Goal: Book appointment/travel/reservation

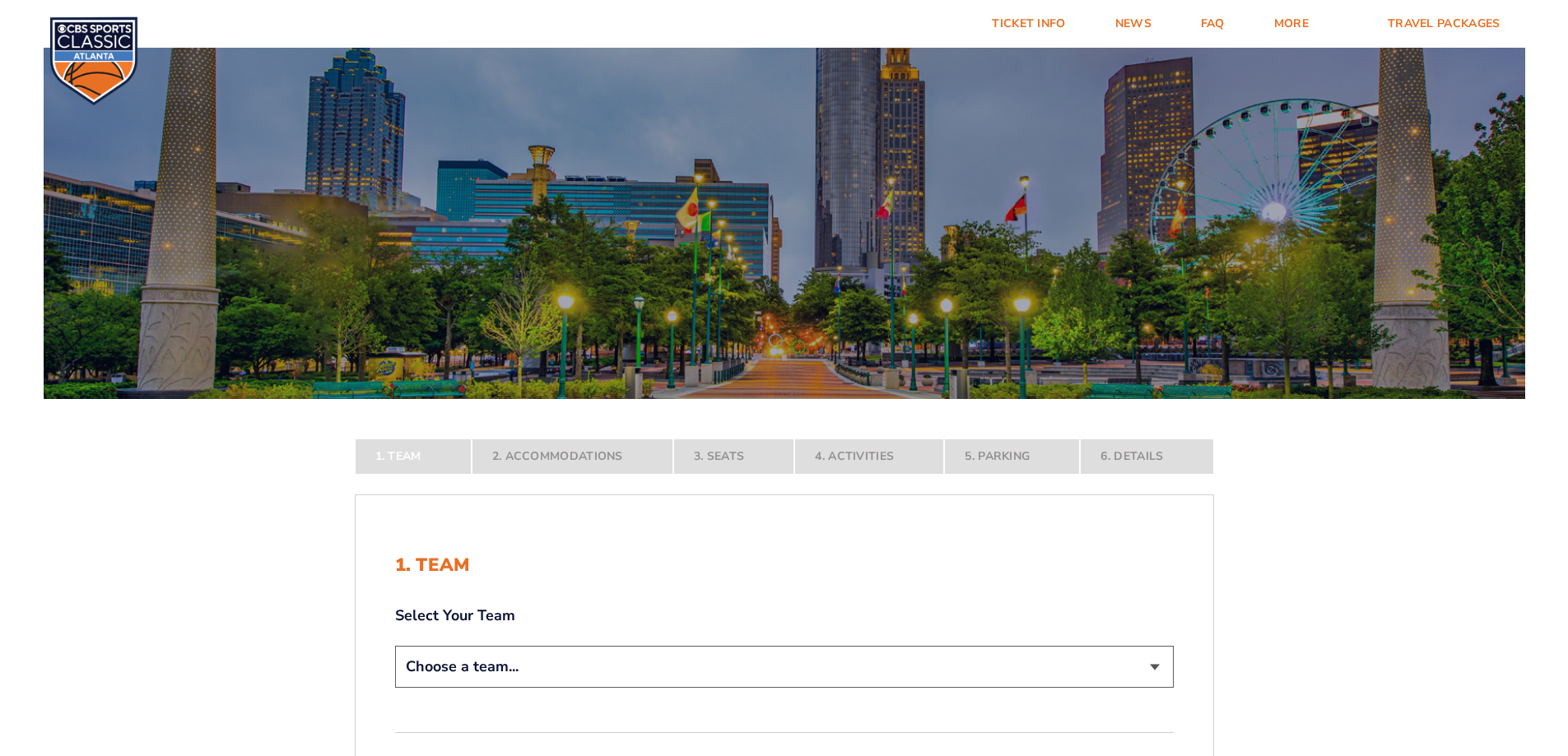
click at [742, 665] on select "Choose a team... [US_STATE] Wildcats [US_STATE] State Buckeyes [US_STATE] Tar H…" at bounding box center [784, 667] width 778 height 42
select select "12956"
click at [395, 688] on select "Choose a team... [US_STATE] Wildcats [US_STATE] State Buckeyes [US_STATE] Tar H…" at bounding box center [784, 667] width 778 height 42
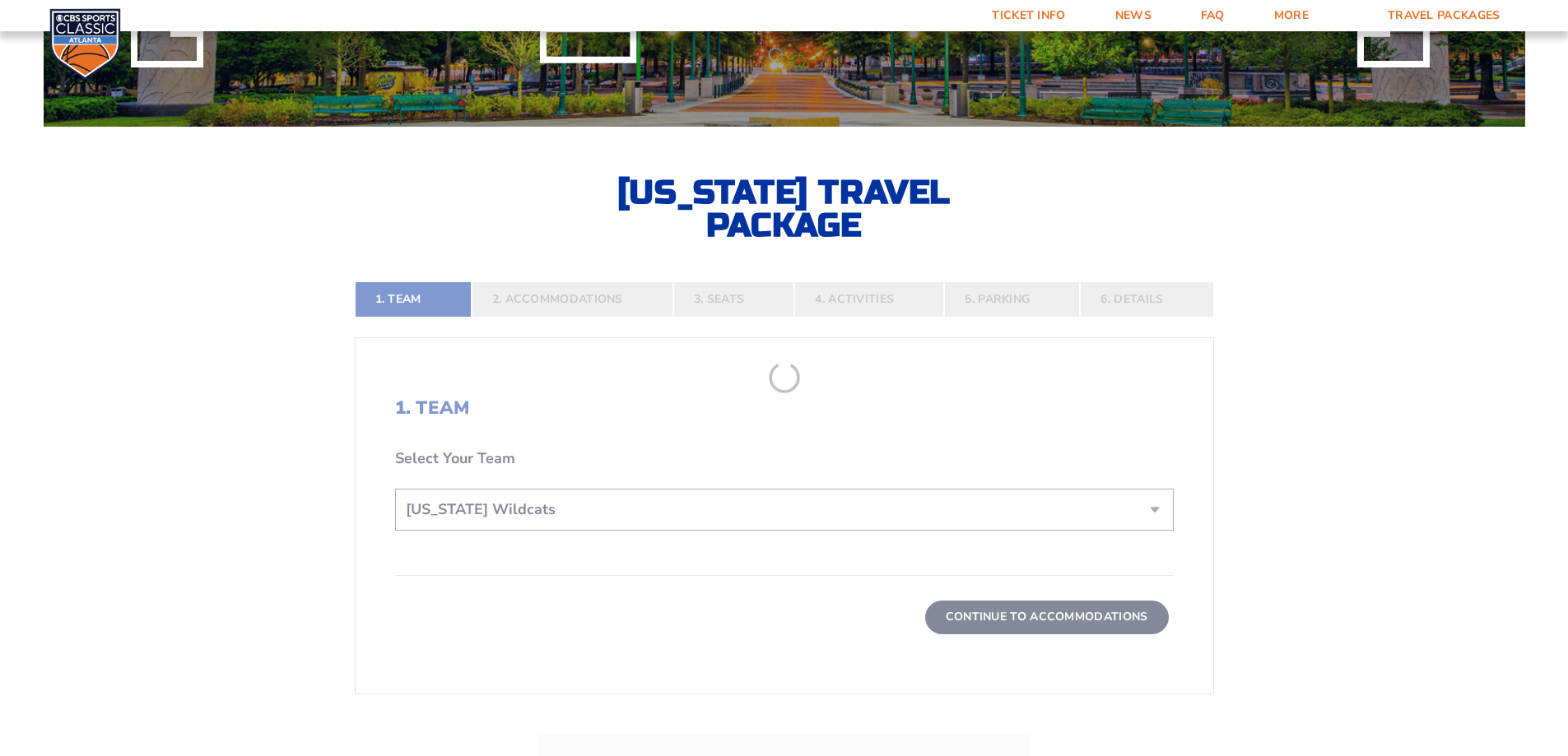
scroll to position [329, 0]
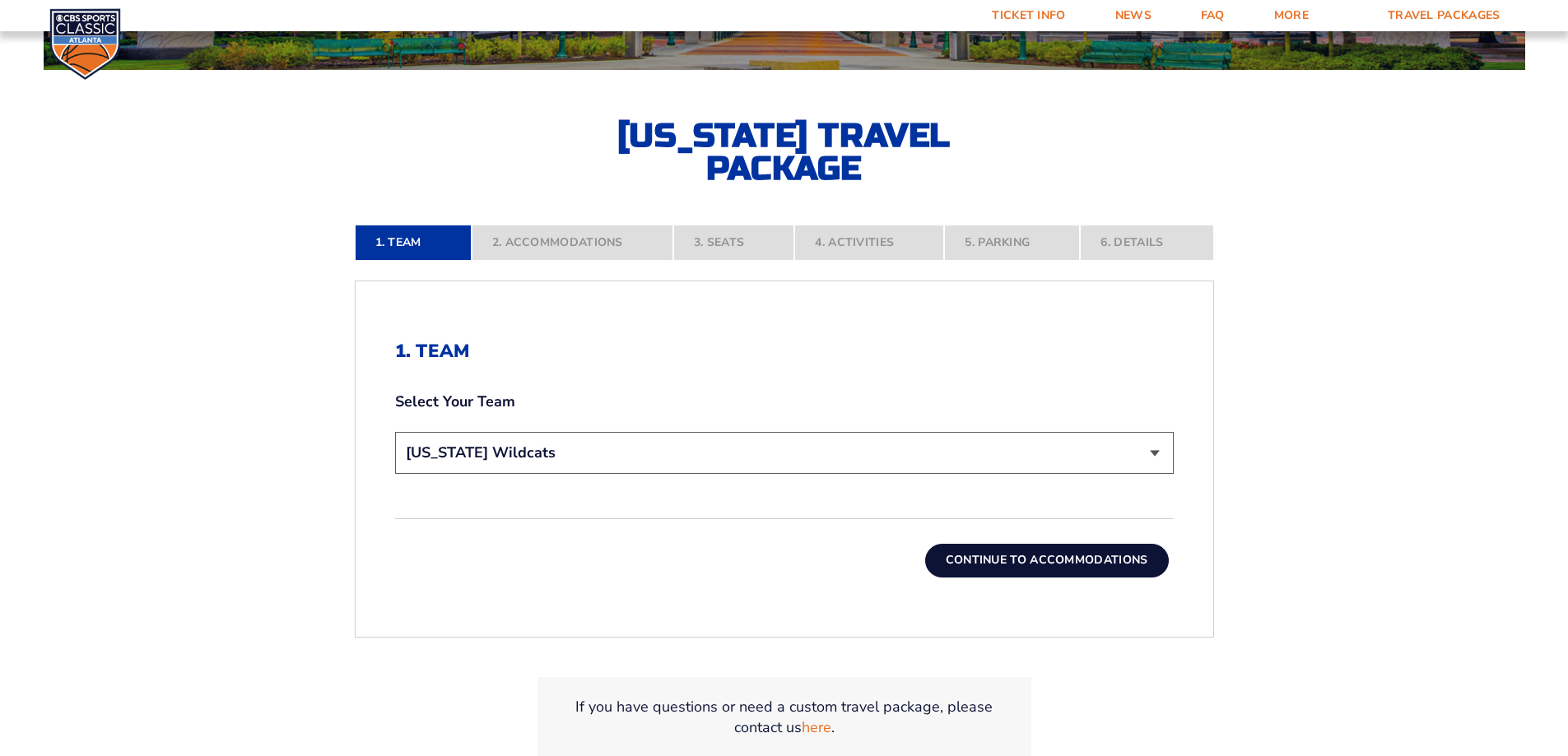
click at [1076, 552] on button "Continue To Accommodations" at bounding box center [1047, 560] width 244 height 32
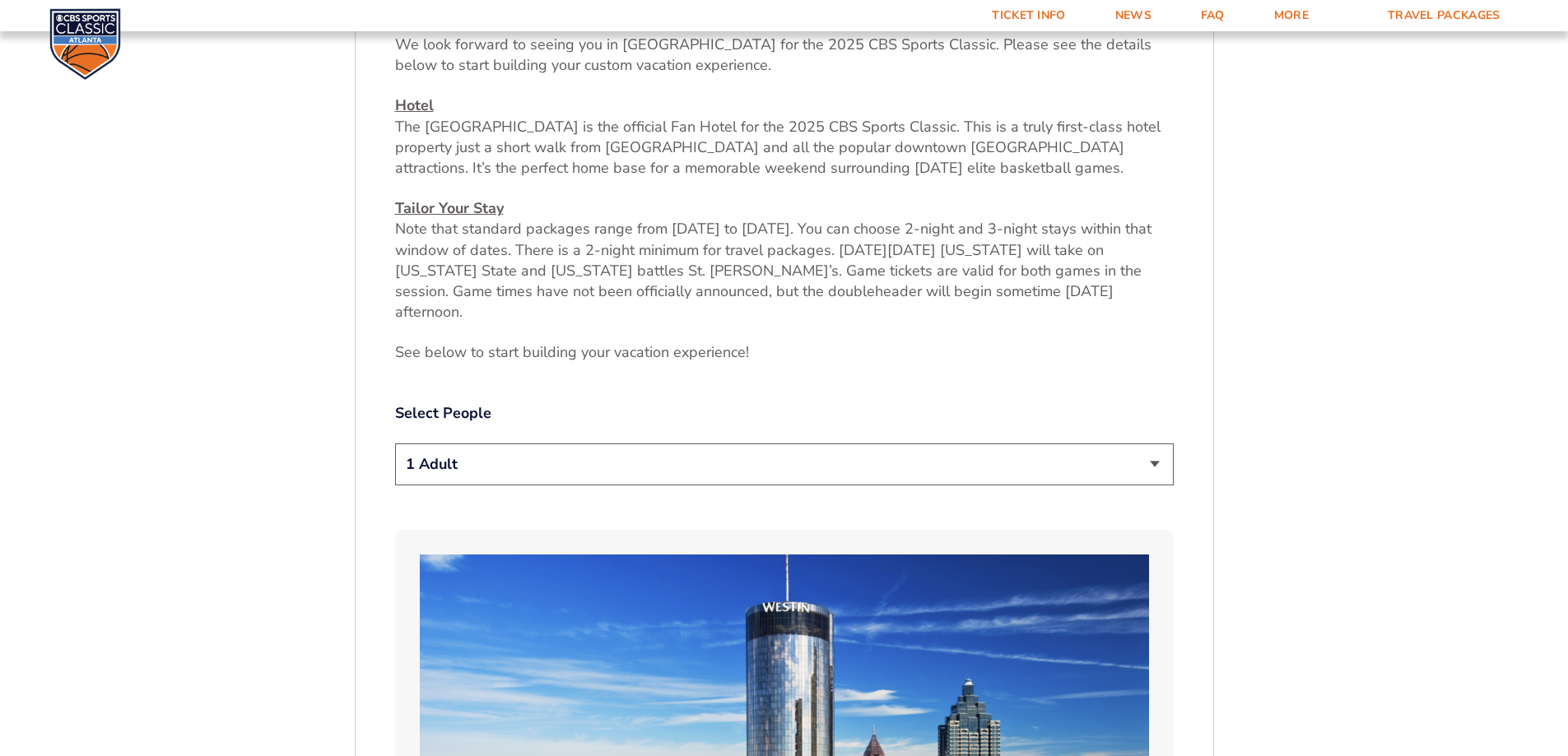
scroll to position [688, 0]
click at [714, 449] on select "1 Adult 2 Adults 3 Adults 4 Adults 2 Adults + 1 Child 2 Adults + 2 Children 2 A…" at bounding box center [784, 464] width 778 height 42
select select "2 Adults"
click at [395, 443] on select "1 Adult 2 Adults 3 Adults 4 Adults 2 Adults + 1 Child 2 Adults + 2 Children 2 A…" at bounding box center [784, 464] width 778 height 42
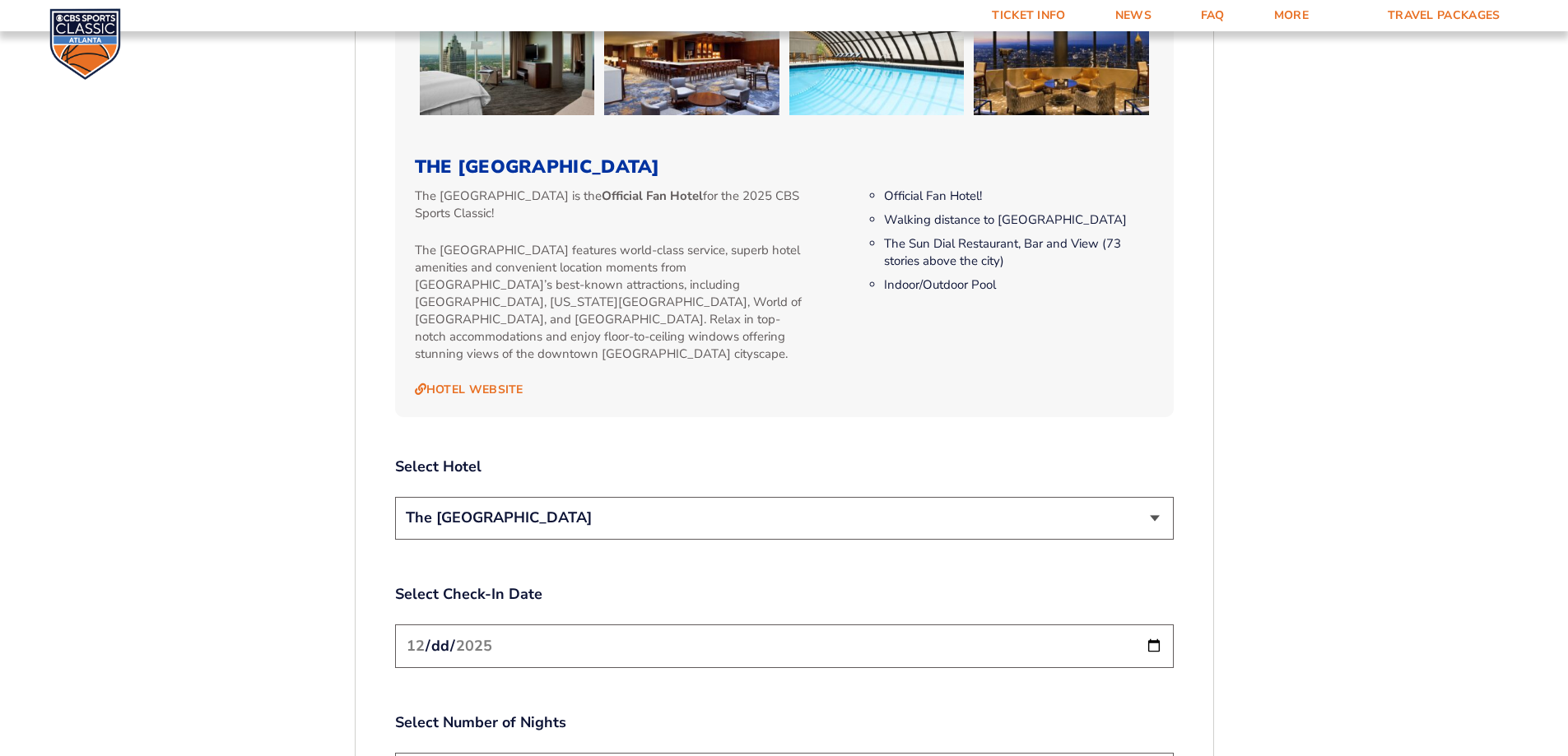
scroll to position [1757, 0]
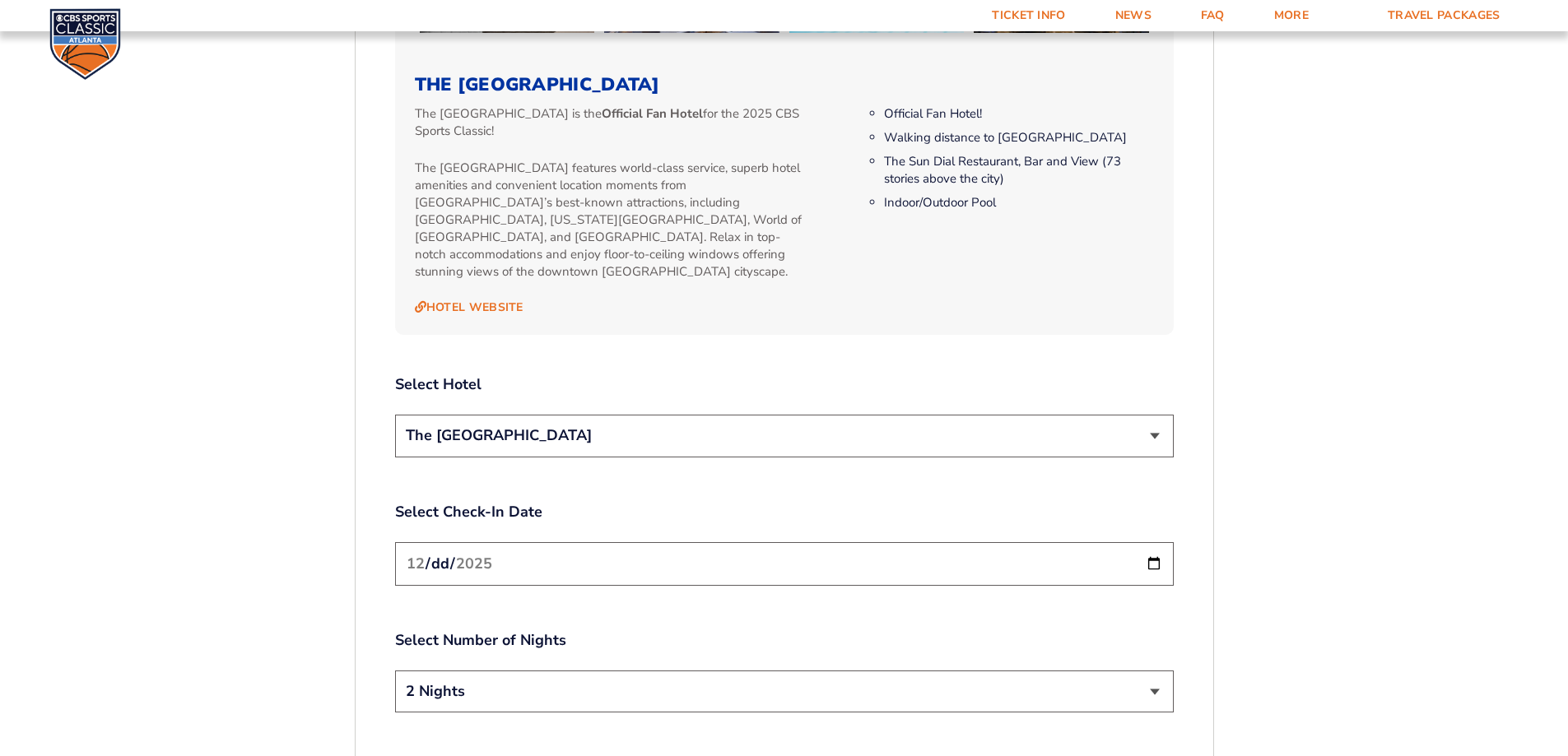
click at [1159, 415] on select "The [GEOGRAPHIC_DATA]" at bounding box center [784, 435] width 778 height 42
click at [1160, 415] on select "The [GEOGRAPHIC_DATA]" at bounding box center [784, 435] width 778 height 42
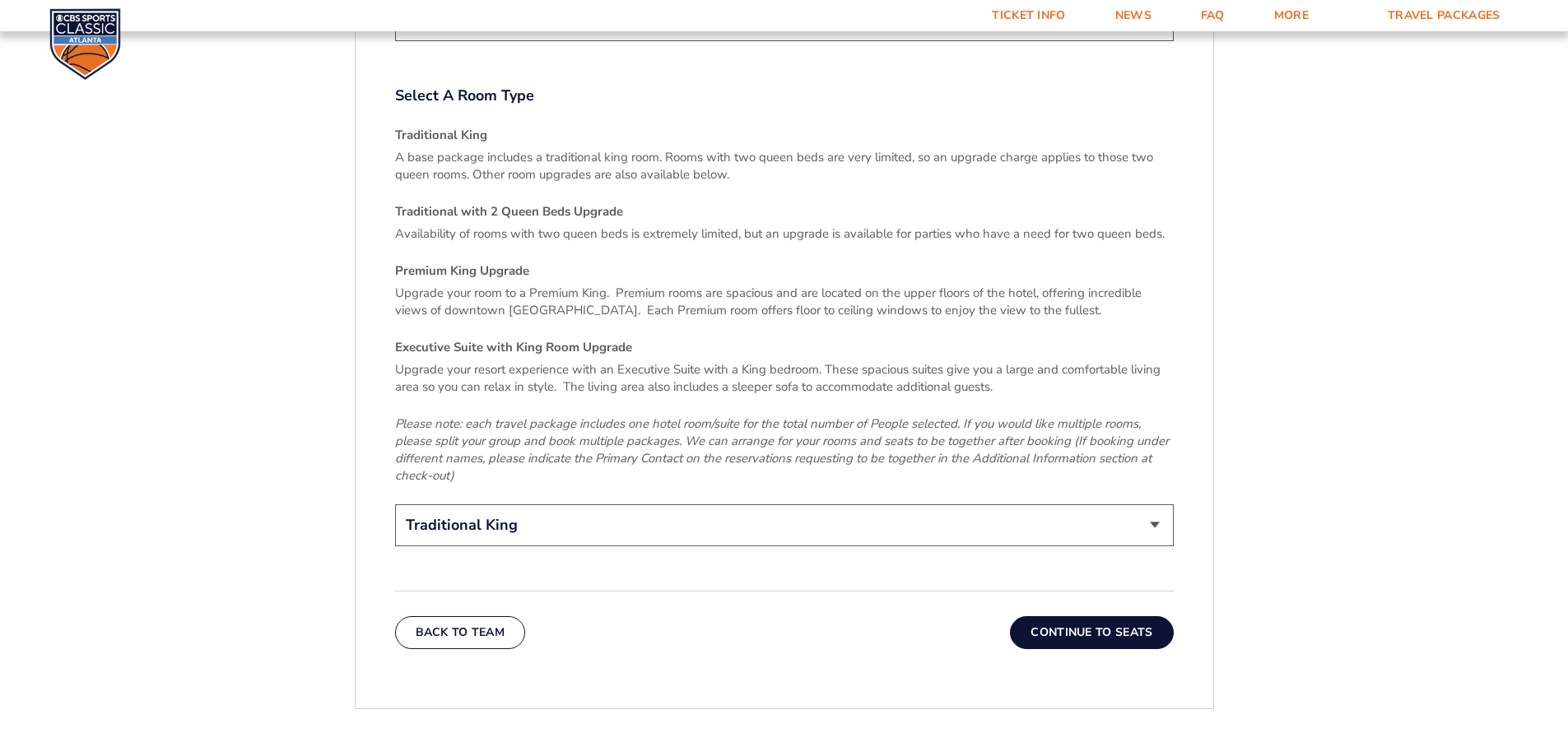
scroll to position [2662, 0]
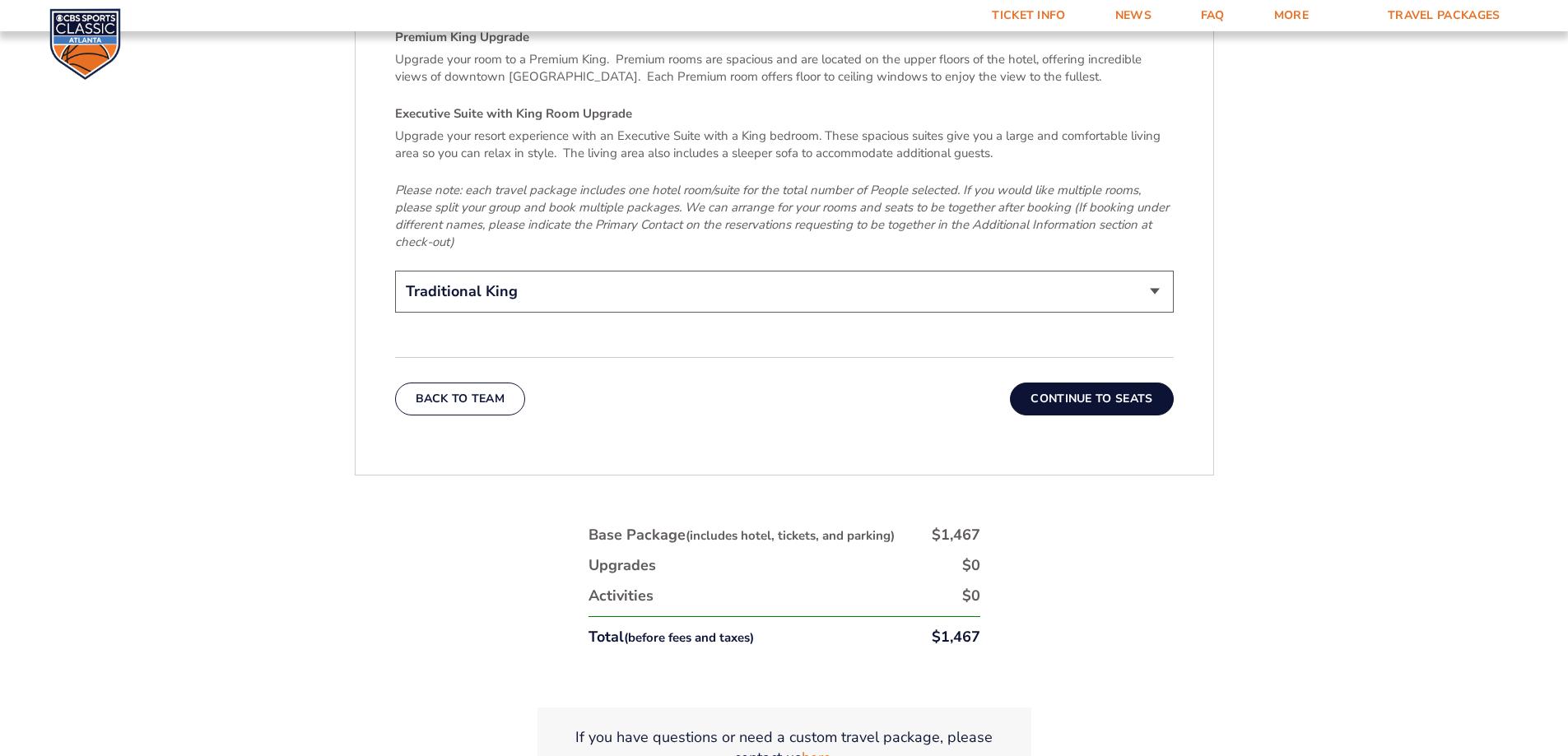
click at [1113, 383] on button "Continue To Seats" at bounding box center [1092, 399] width 163 height 32
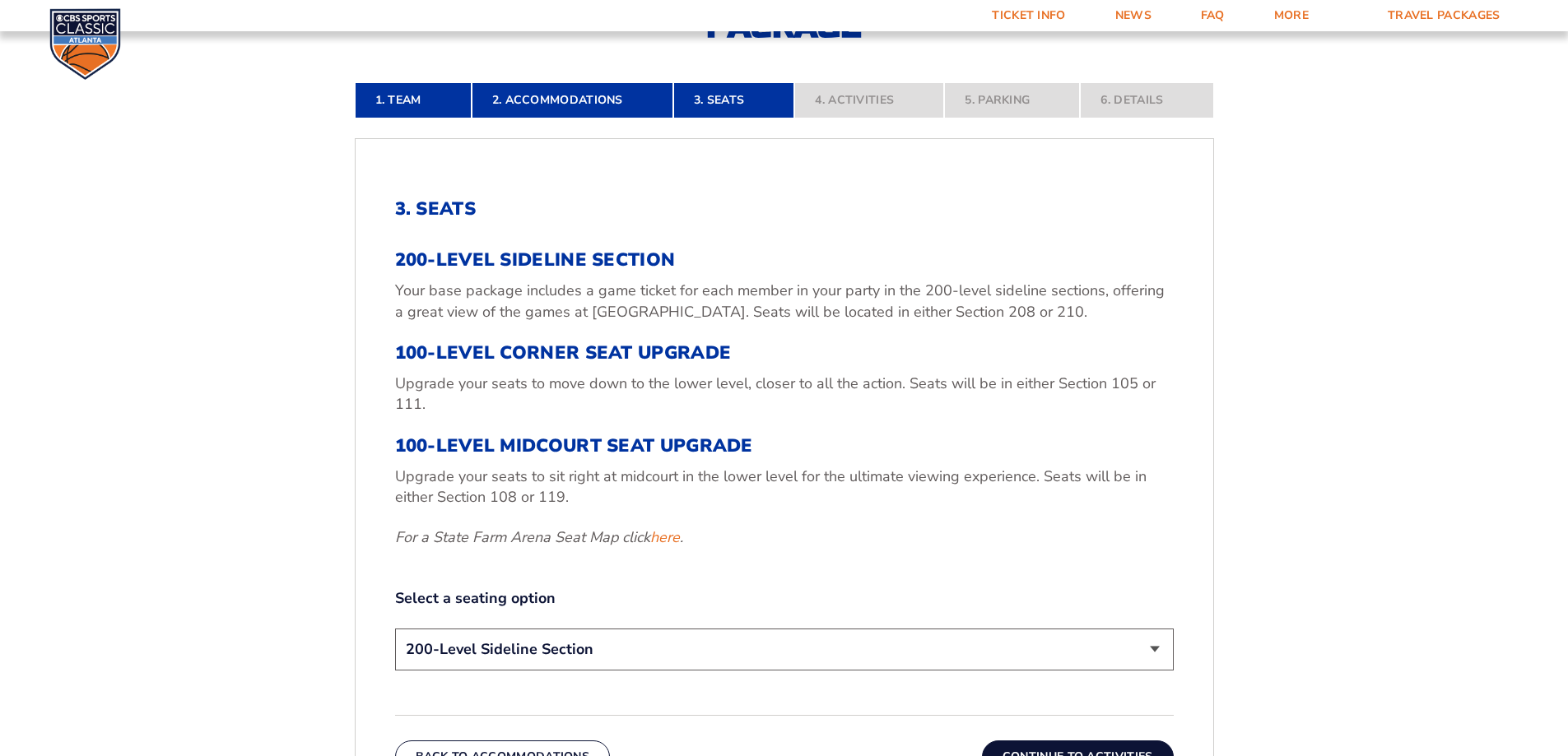
scroll to position [523, 0]
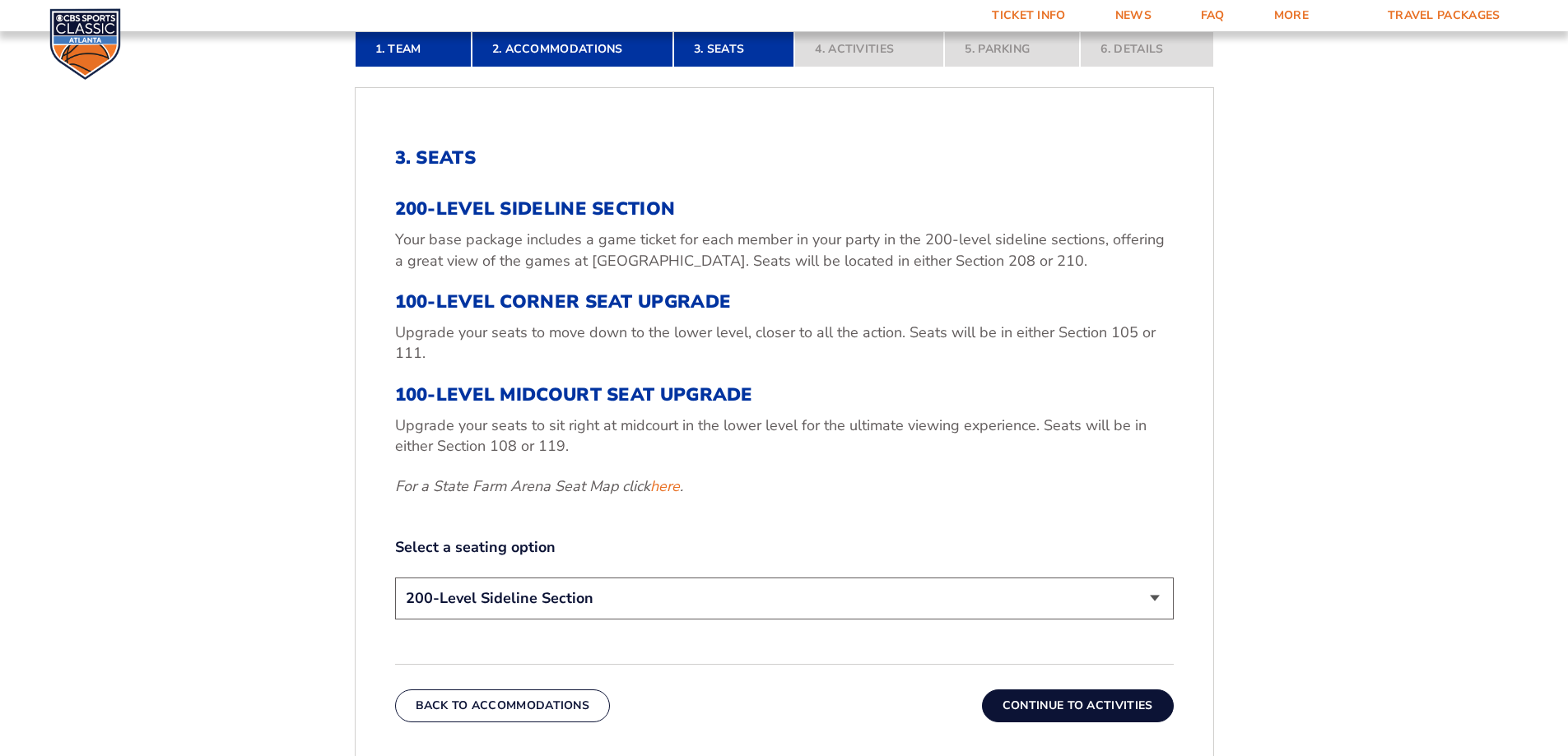
click at [724, 593] on select "200-Level Sideline Section 100-Level Corner Seat Upgrade (+$120 per person) 100…" at bounding box center [784, 599] width 778 height 42
click at [395, 578] on select "200-Level Sideline Section 100-Level Corner Seat Upgrade (+$120 per person) 100…" at bounding box center [784, 599] width 778 height 42
click at [1159, 599] on select "200-Level Sideline Section 100-Level Corner Seat Upgrade (+$120 per person) 100…" at bounding box center [784, 599] width 778 height 42
select select "100-Level Corner Seat Upgrade"
click at [395, 578] on select "200-Level Sideline Section 100-Level Corner Seat Upgrade (+$120 per person) 100…" at bounding box center [784, 599] width 778 height 42
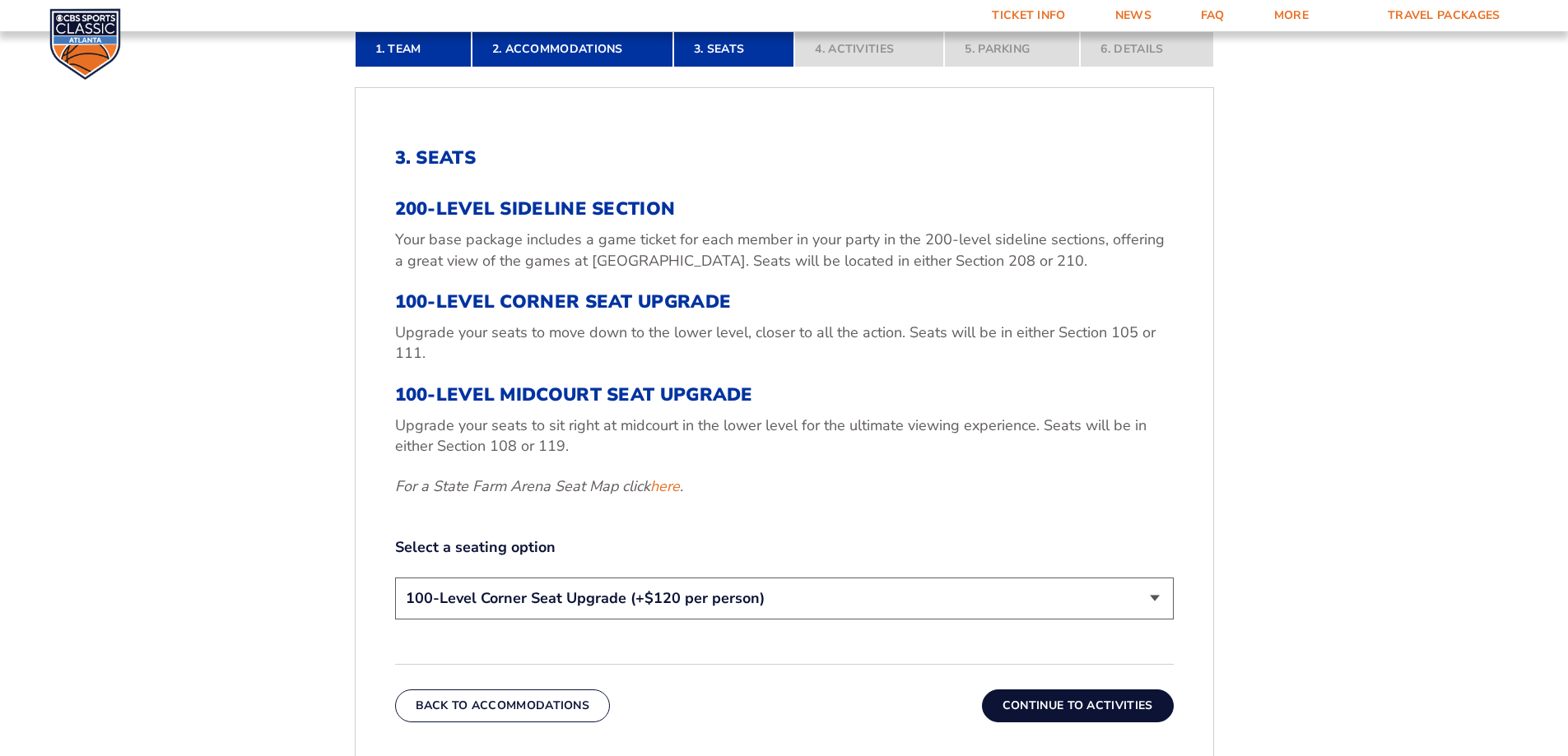
click at [1050, 707] on button "Continue To Activities" at bounding box center [1078, 706] width 192 height 32
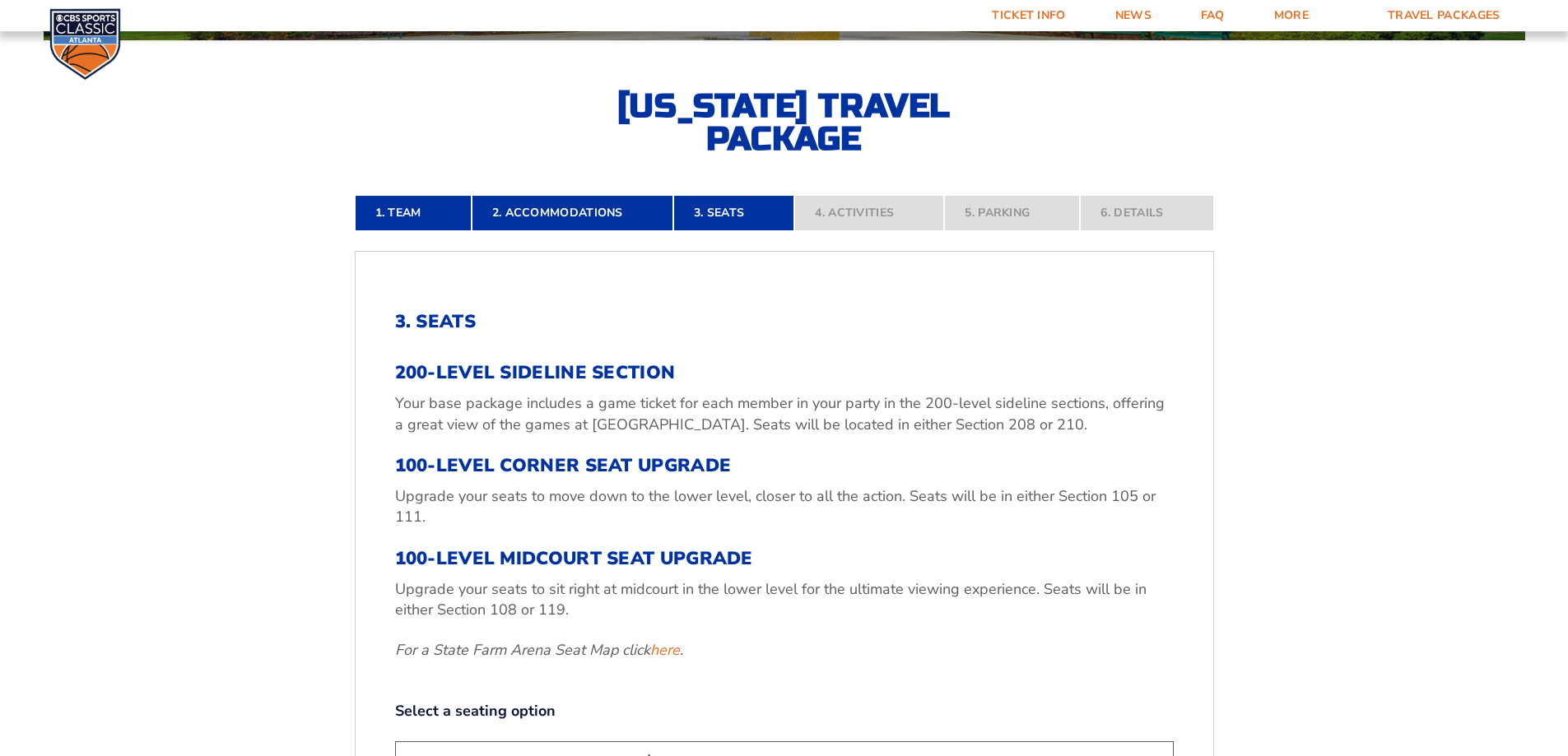
scroll to position [358, 0]
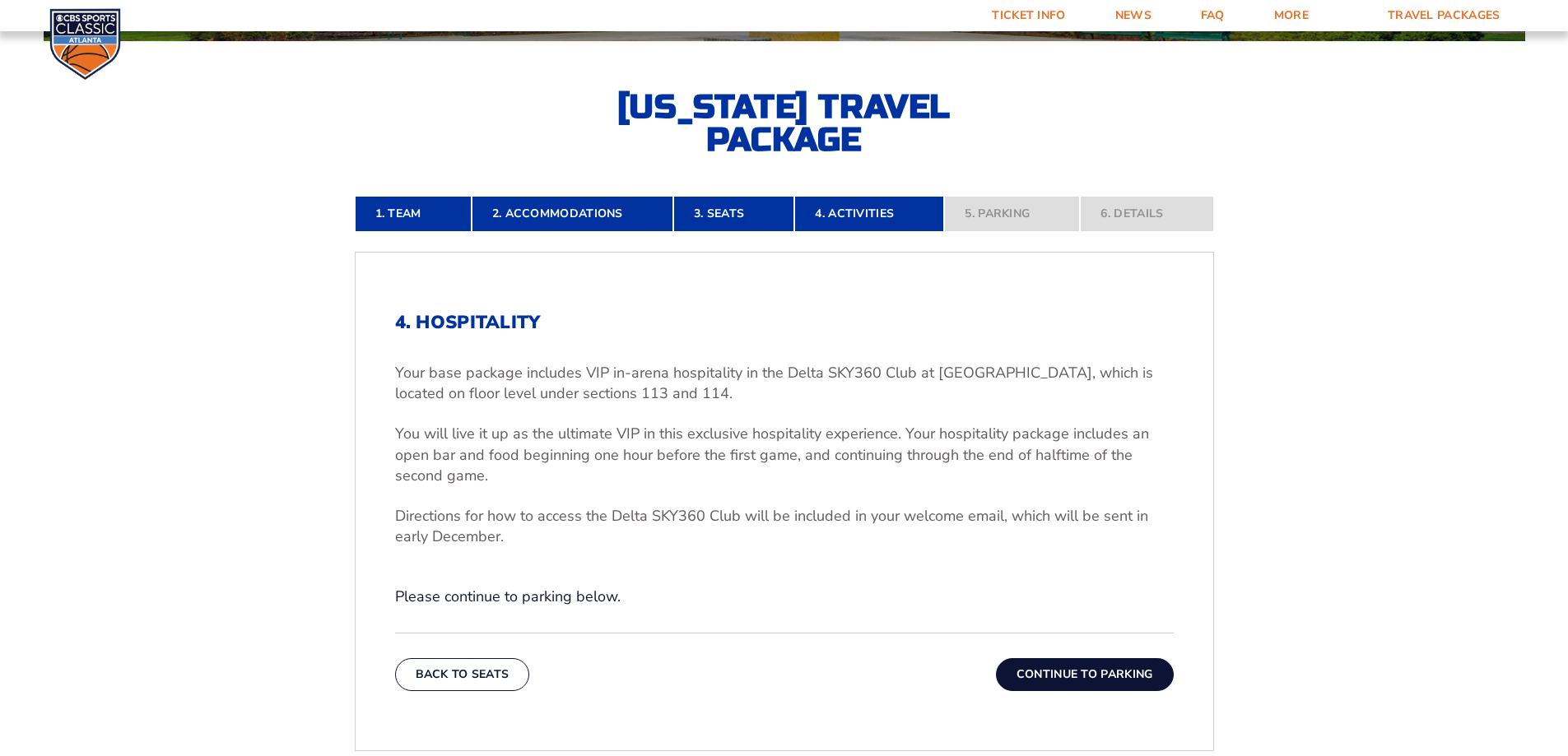
click at [1092, 675] on button "Continue To Parking" at bounding box center [1086, 675] width 178 height 32
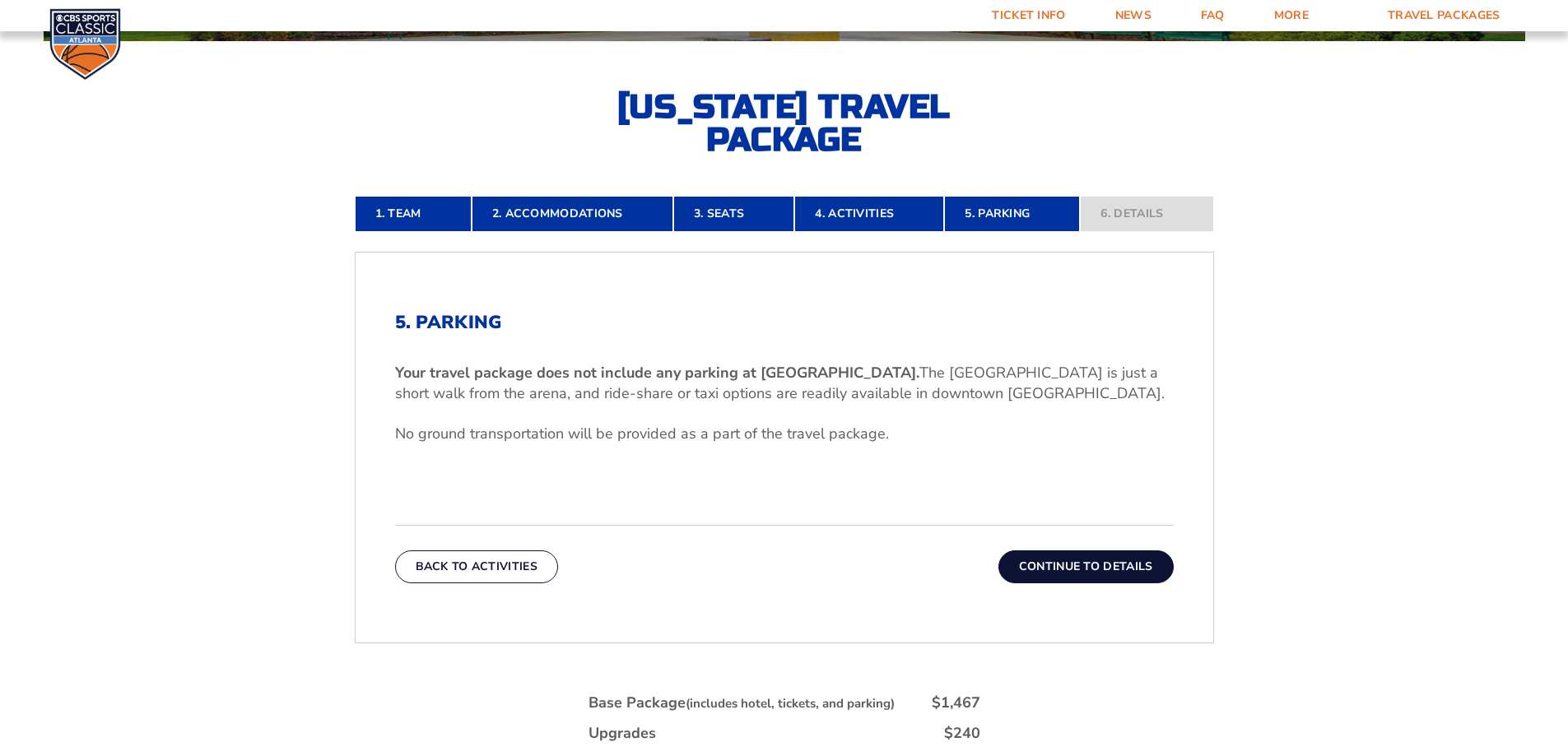
click at [1061, 562] on button "Continue To Details" at bounding box center [1086, 567] width 175 height 32
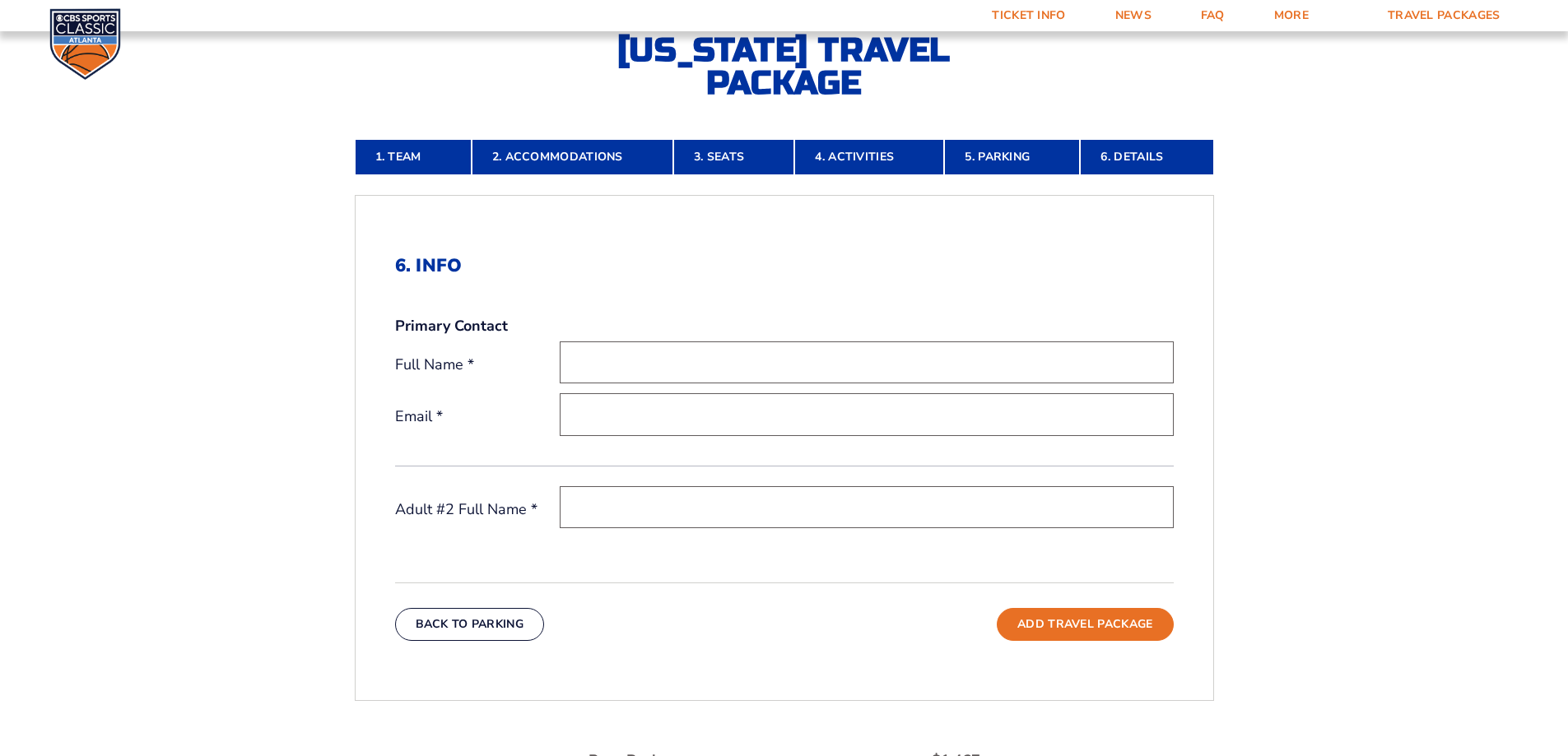
scroll to position [605, 0]
